Goal: Task Accomplishment & Management: Manage account settings

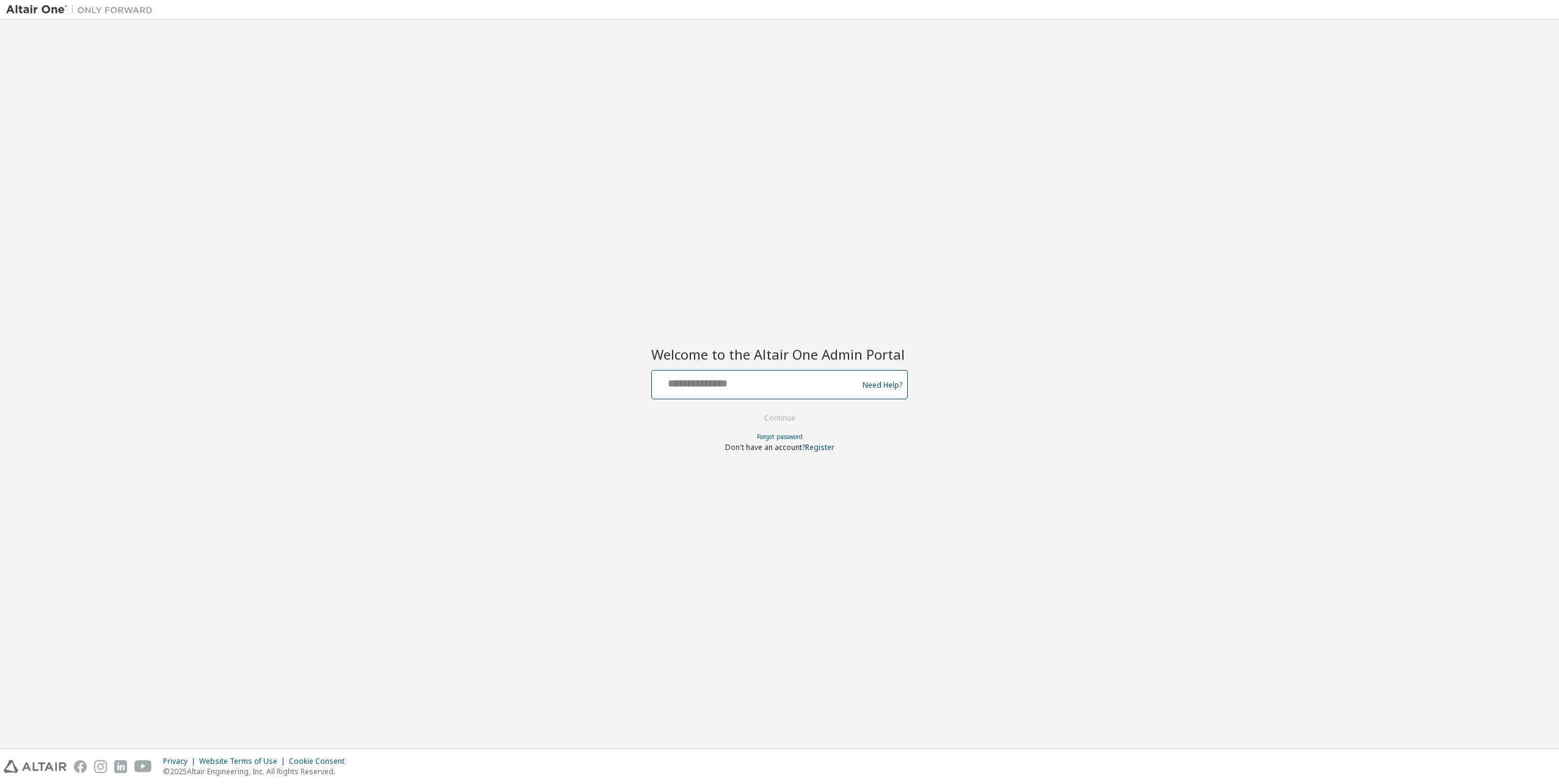
drag, startPoint x: 728, startPoint y: 383, endPoint x: 736, endPoint y: 383, distance: 8.0
click at [728, 383] on input "text" at bounding box center [756, 382] width 200 height 18
type input "**********"
click at [794, 420] on button "Continue" at bounding box center [780, 418] width 57 height 18
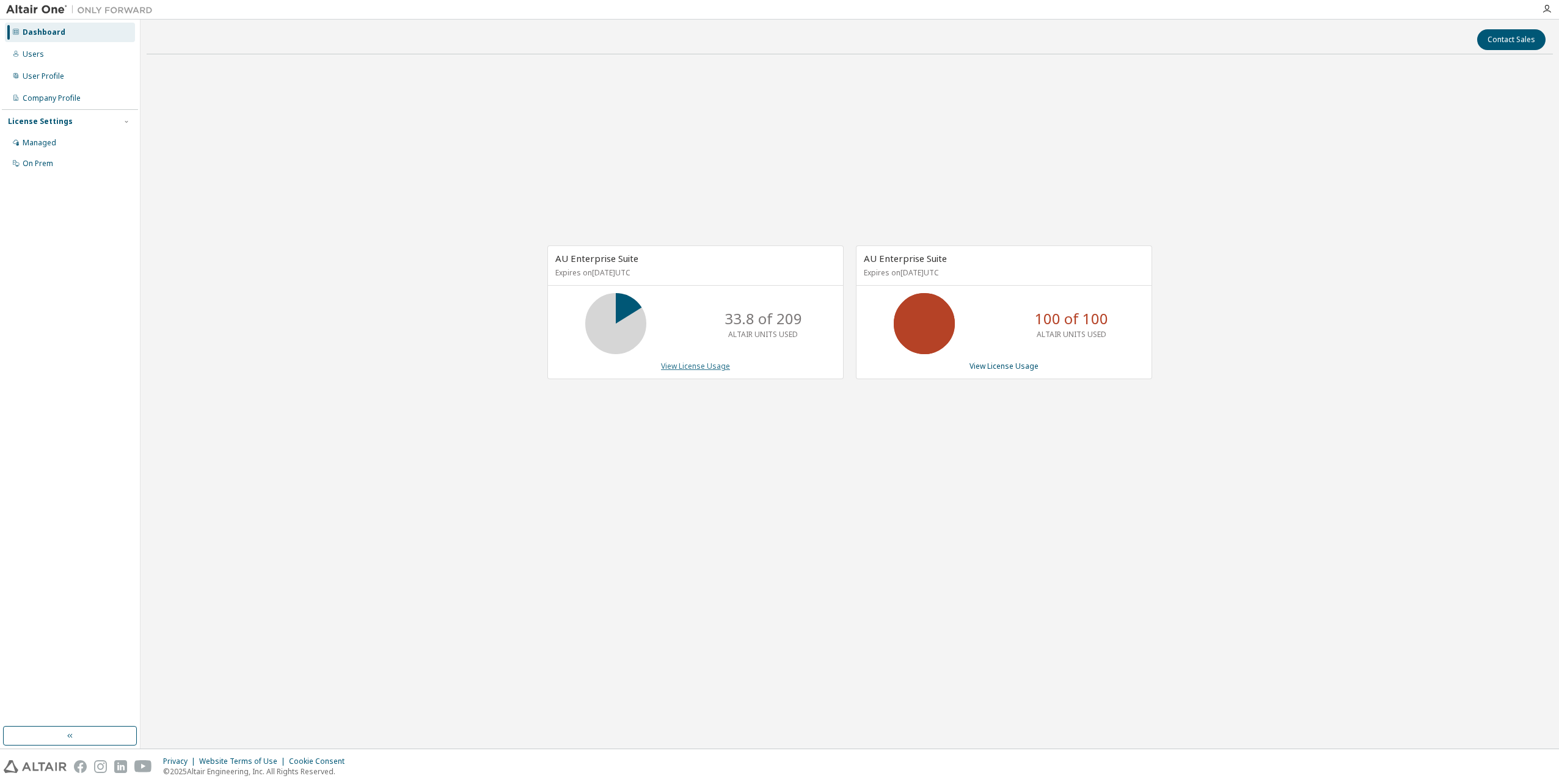
click at [697, 370] on link "View License Usage" at bounding box center [695, 366] width 69 height 10
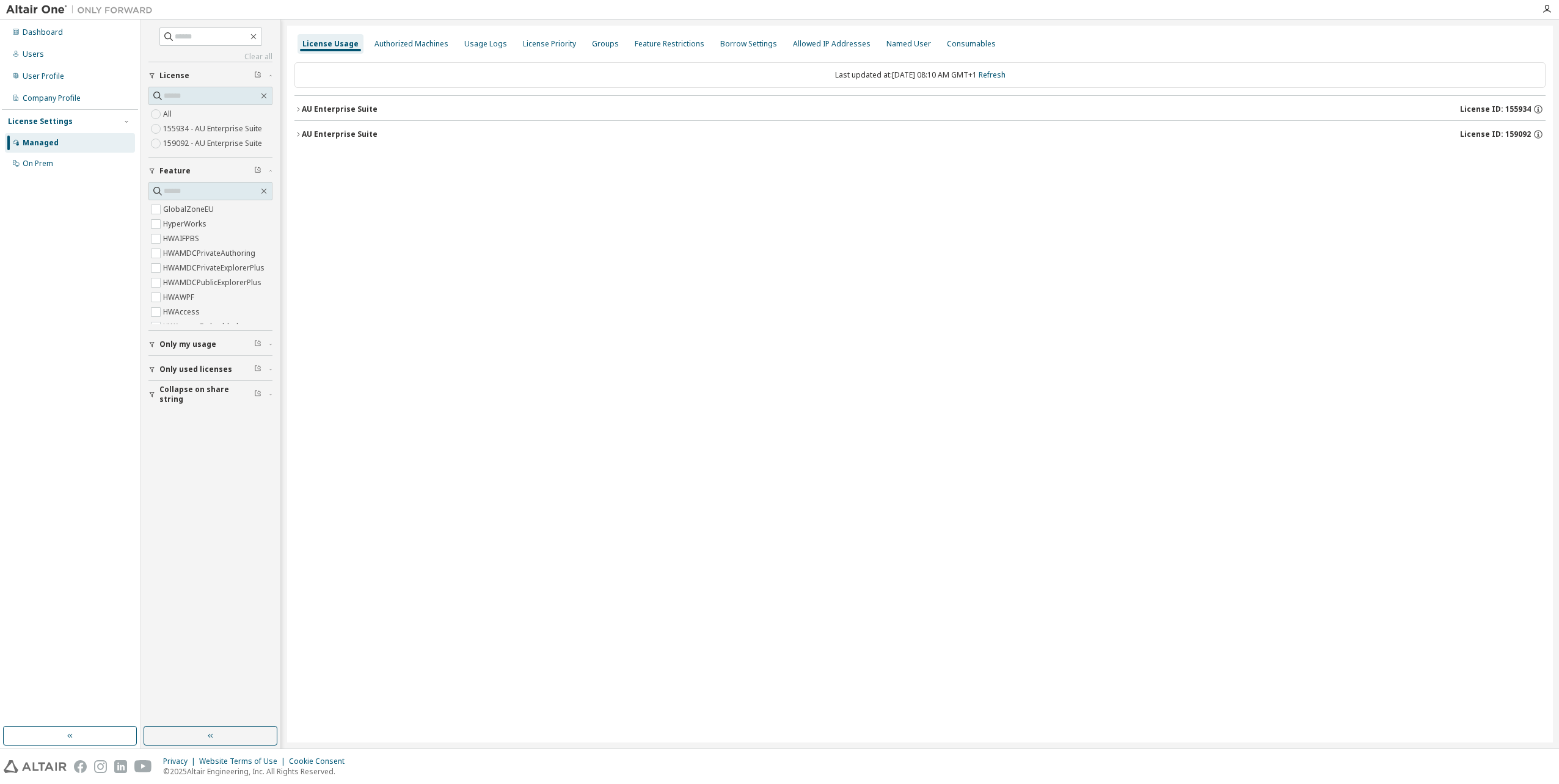
click at [298, 107] on icon "button" at bounding box center [298, 109] width 8 height 8
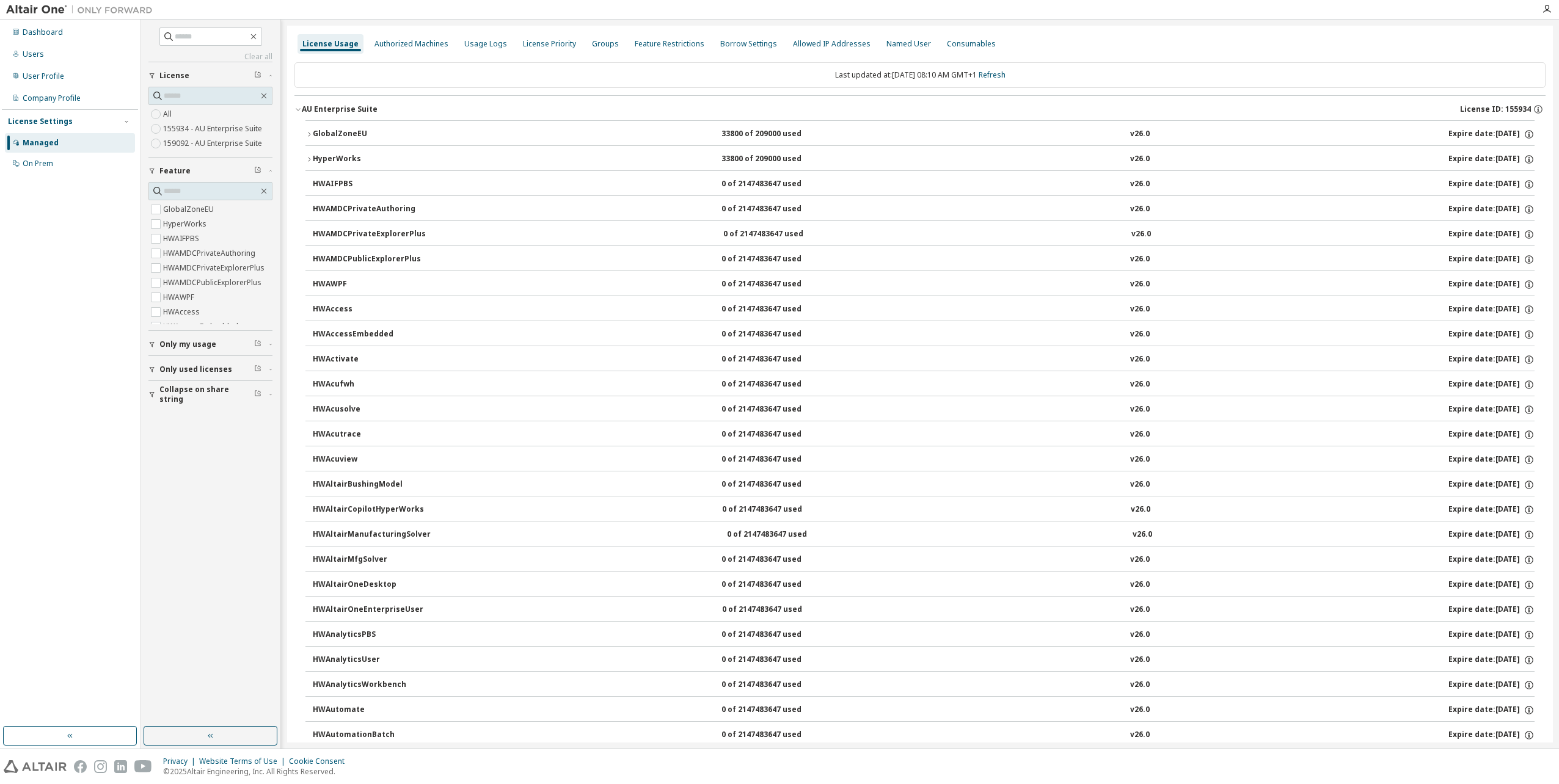
click at [152, 369] on icon "button" at bounding box center [152, 369] width 8 height 8
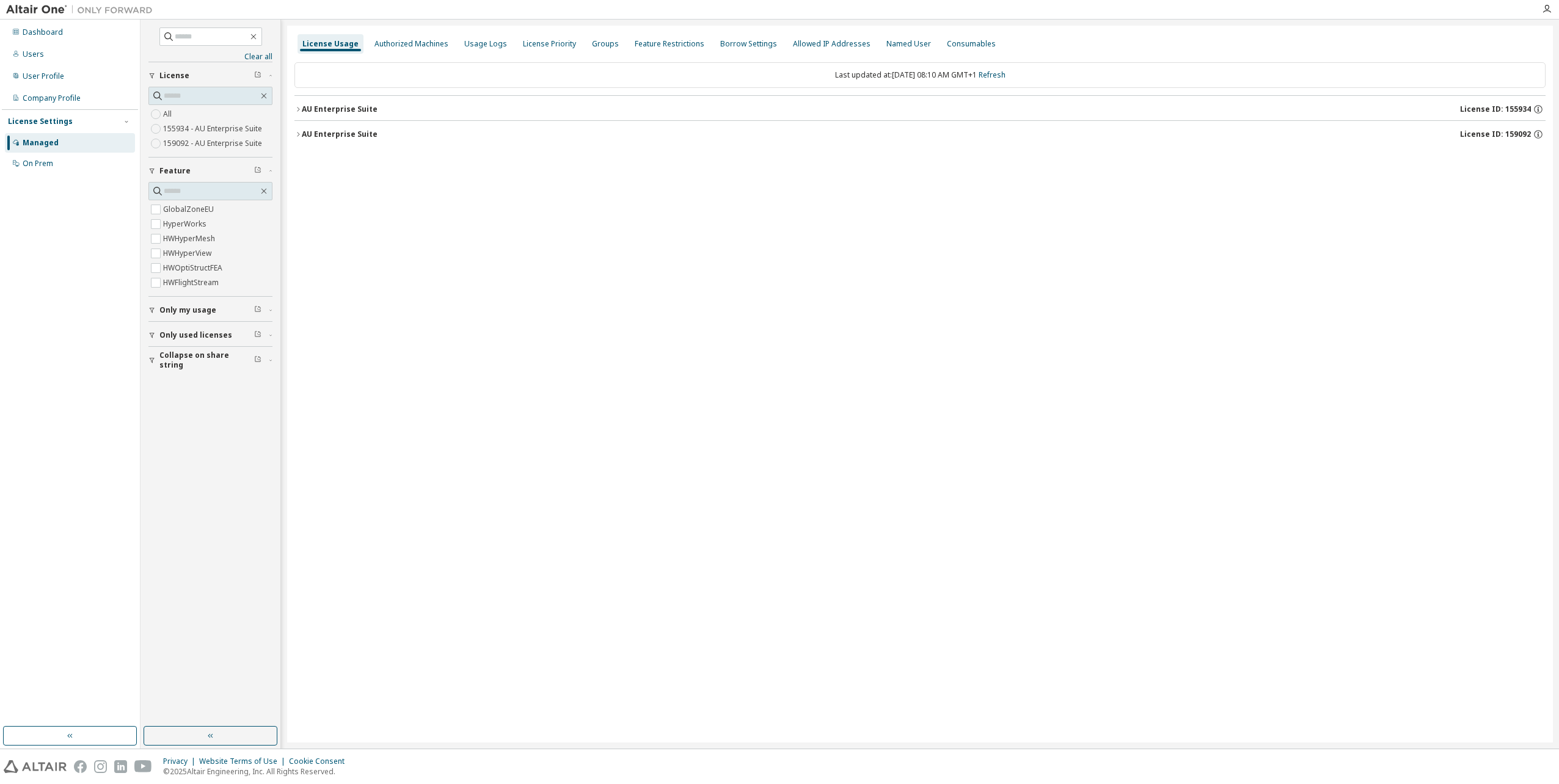
click at [157, 361] on div "button" at bounding box center [154, 360] width 11 height 8
click at [297, 107] on icon "button" at bounding box center [298, 109] width 8 height 8
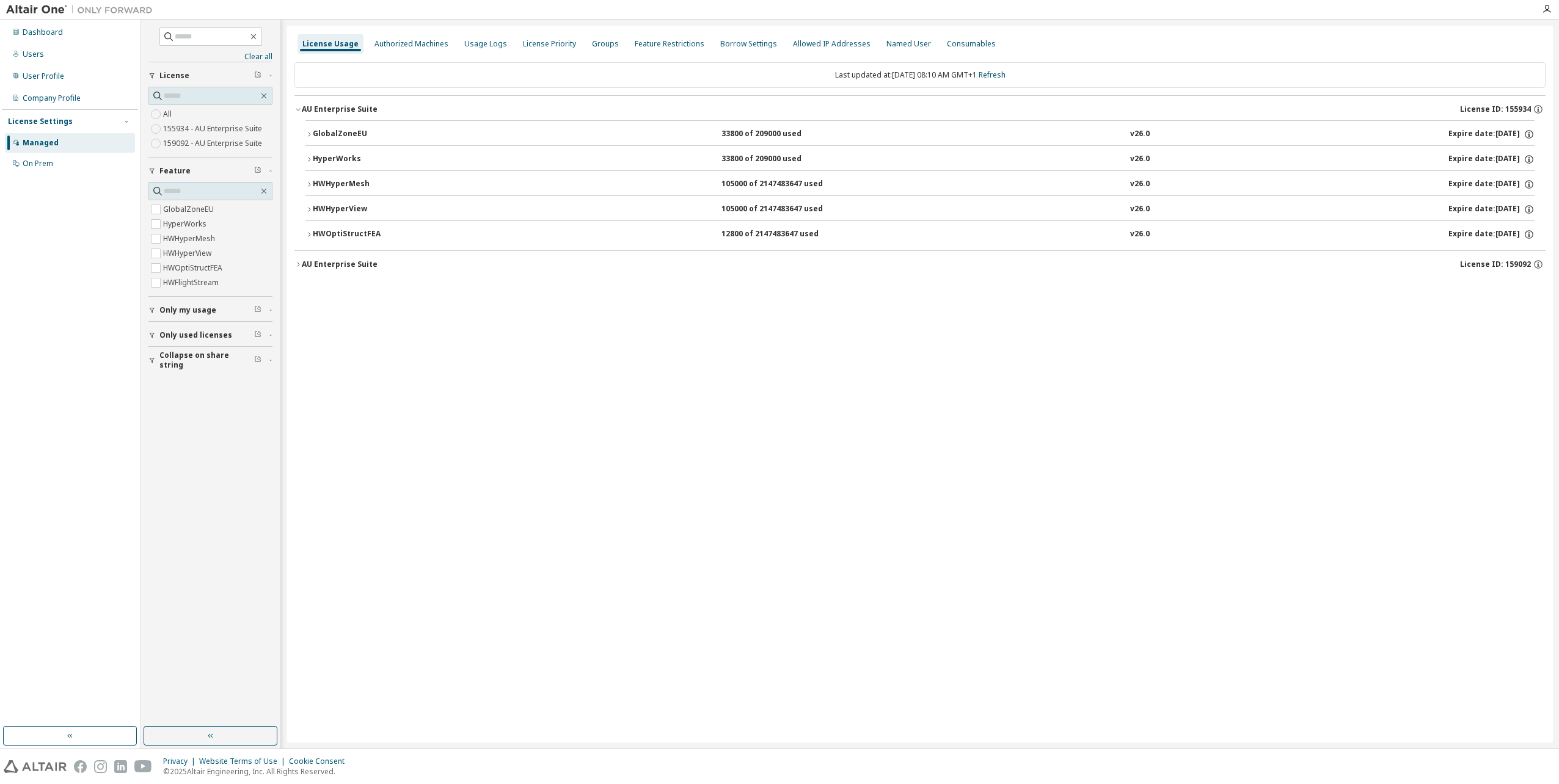
click at [312, 135] on icon "button" at bounding box center [309, 134] width 8 height 8
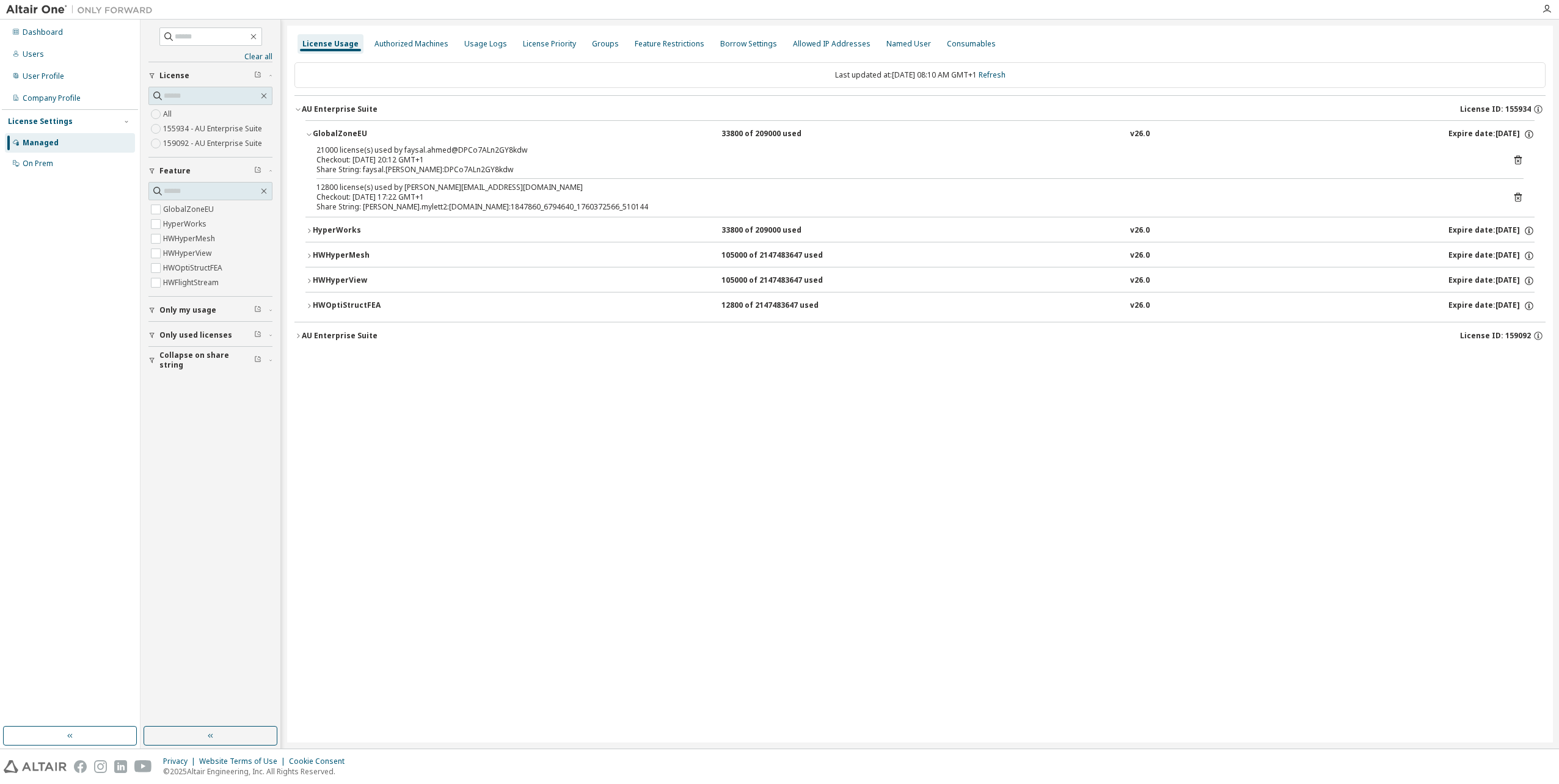
click at [1518, 195] on icon at bounding box center [1518, 197] width 8 height 9
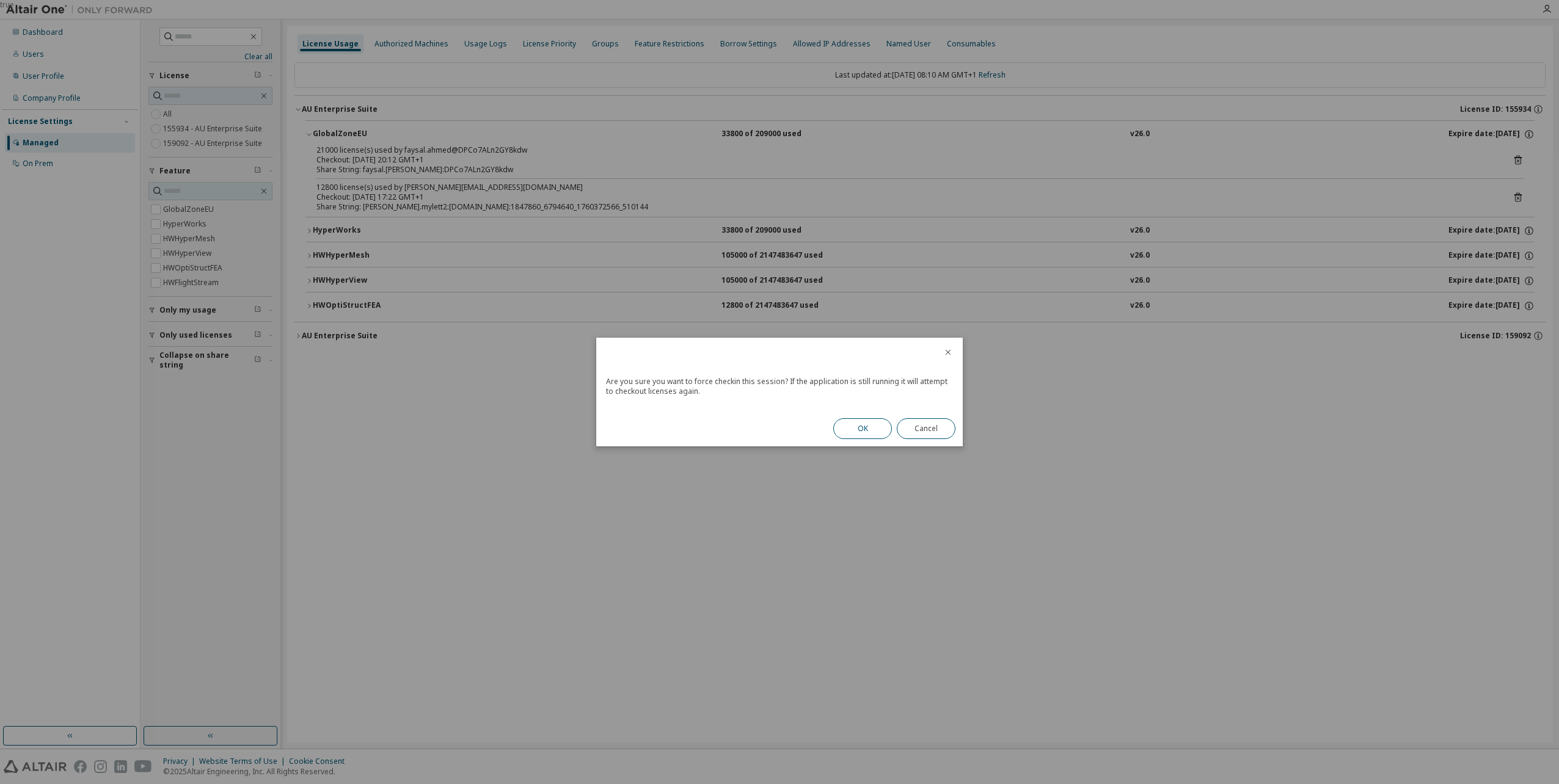
click at [863, 426] on button "OK" at bounding box center [863, 429] width 59 height 21
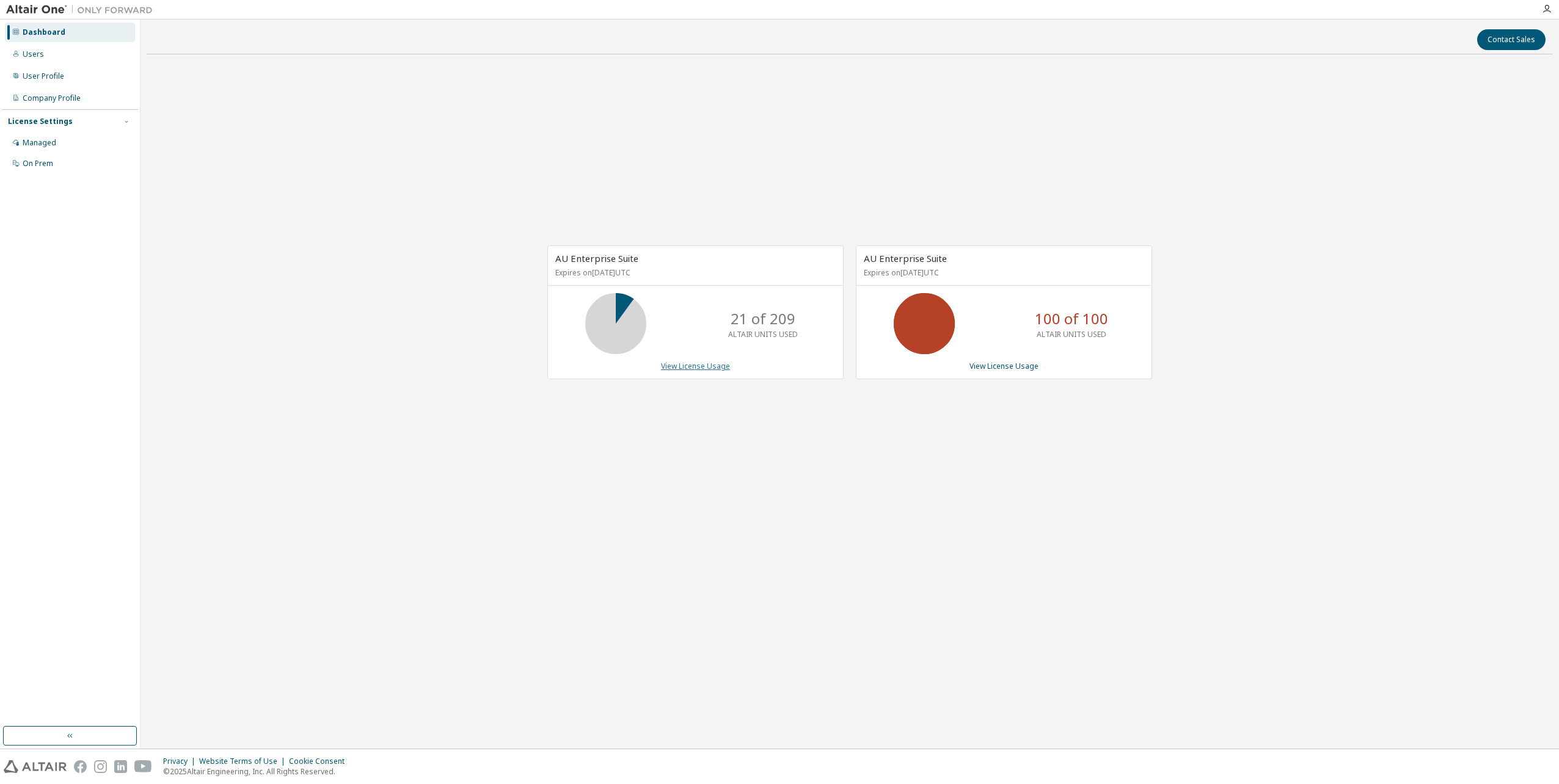
click at [706, 365] on link "View License Usage" at bounding box center [695, 366] width 69 height 10
